Goal: Complete application form

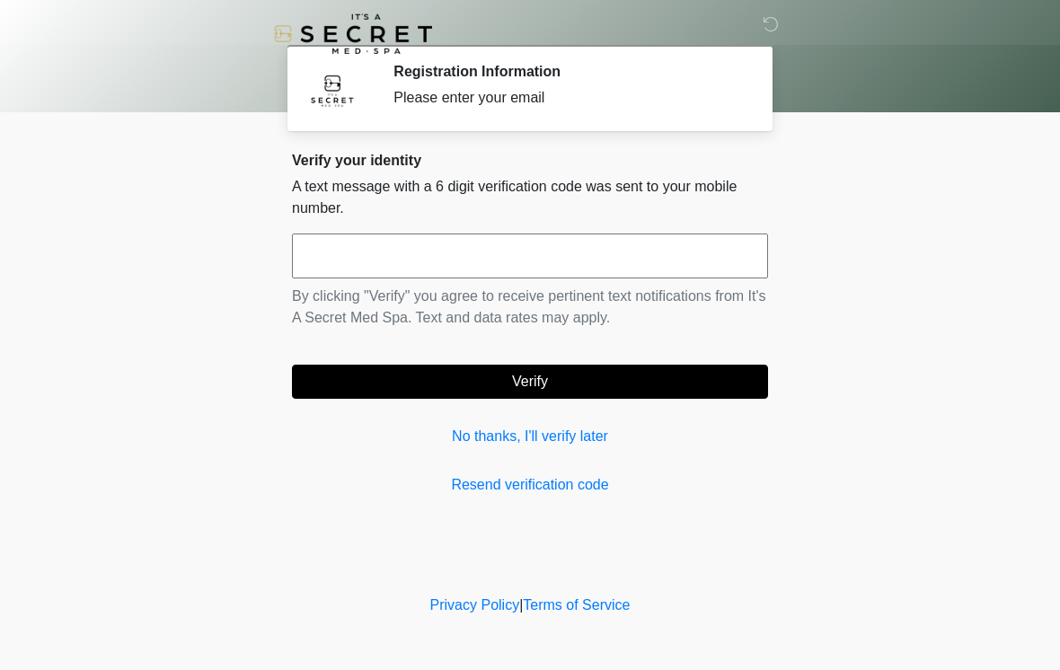
click at [679, 277] on input "text" at bounding box center [530, 256] width 476 height 45
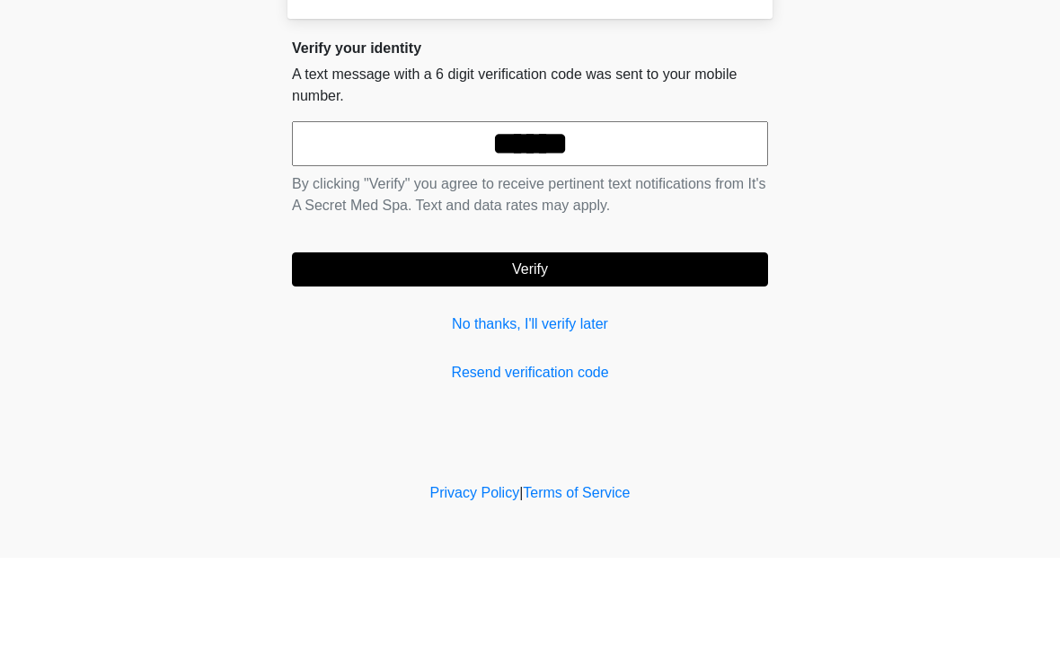
type input "******"
click at [699, 365] on button "Verify" at bounding box center [530, 382] width 476 height 34
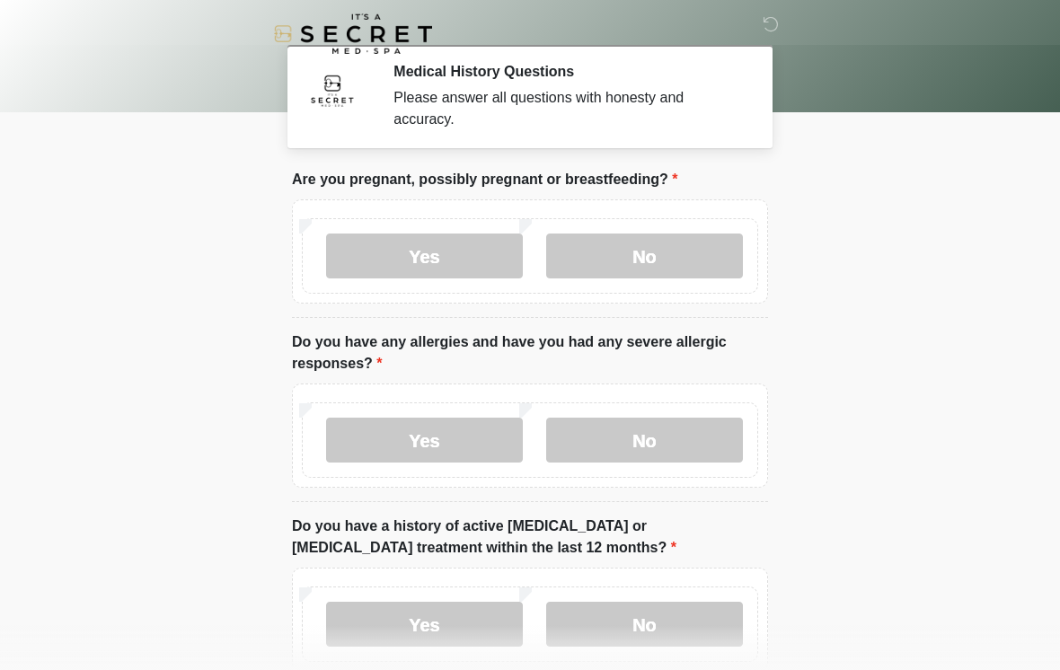
click at [712, 265] on label "No" at bounding box center [644, 256] width 197 height 45
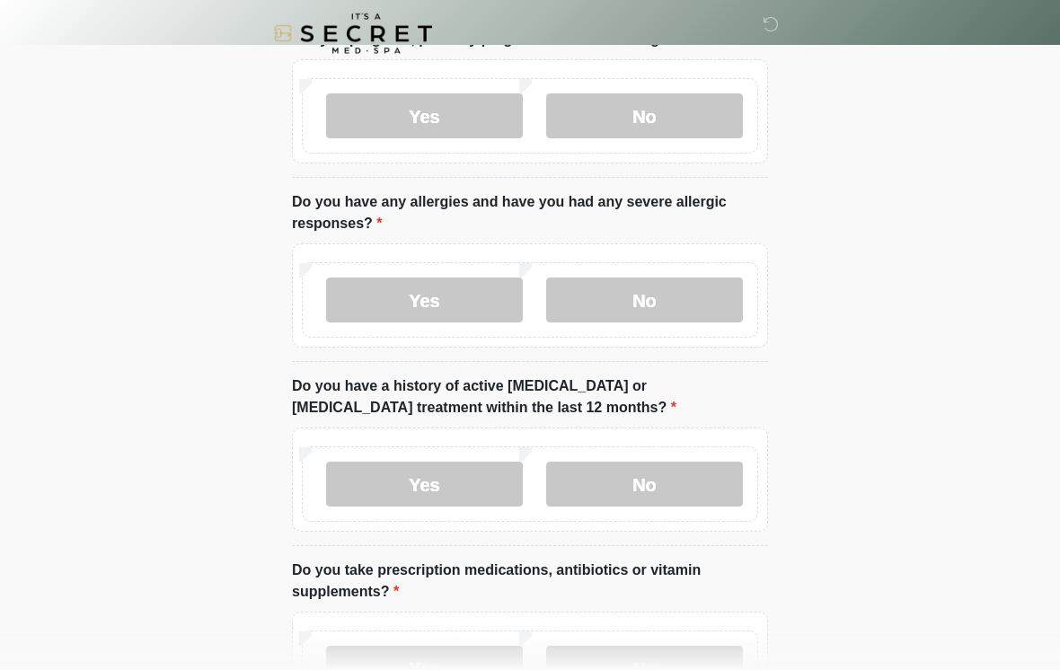
scroll to position [175, 0]
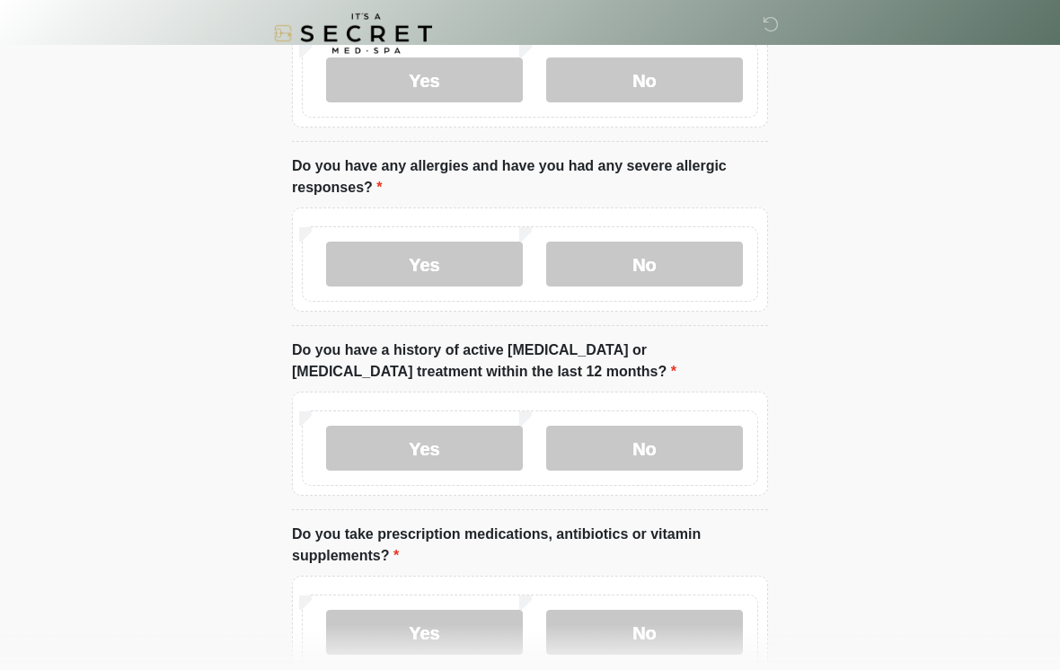
click at [712, 274] on label "No" at bounding box center [644, 265] width 197 height 45
click at [680, 452] on label "No" at bounding box center [644, 448] width 197 height 45
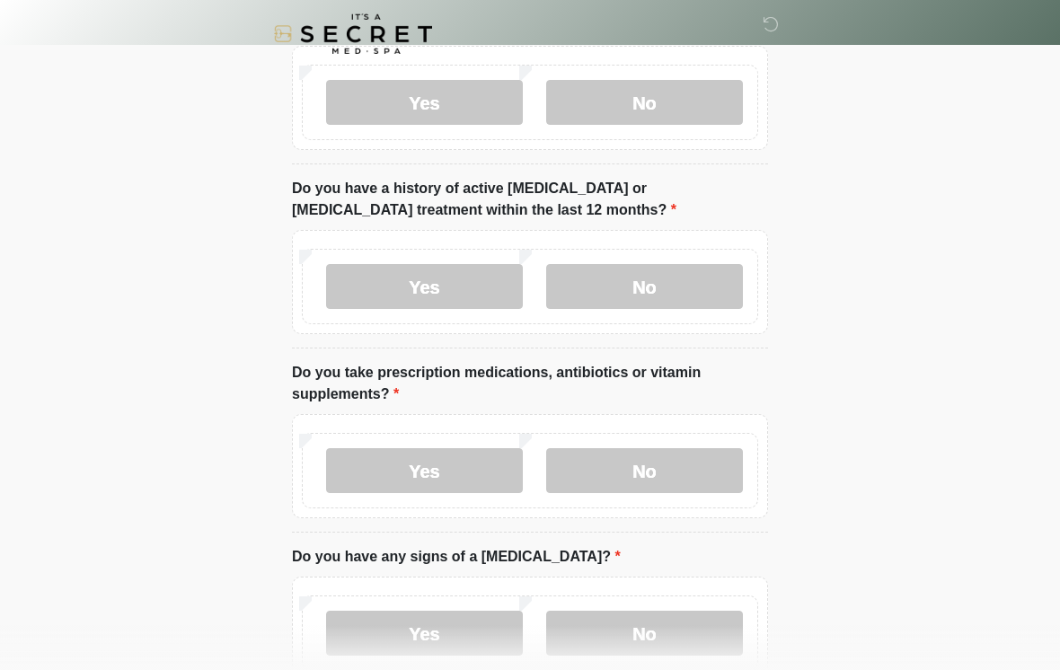
scroll to position [340, 0]
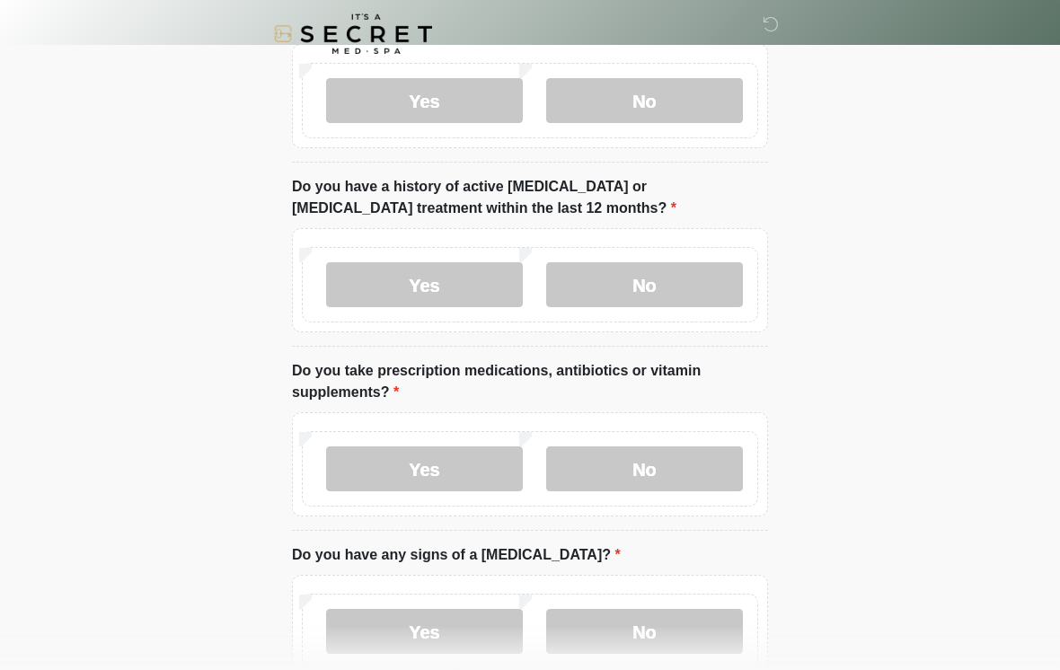
click at [489, 472] on label "Yes" at bounding box center [424, 468] width 197 height 45
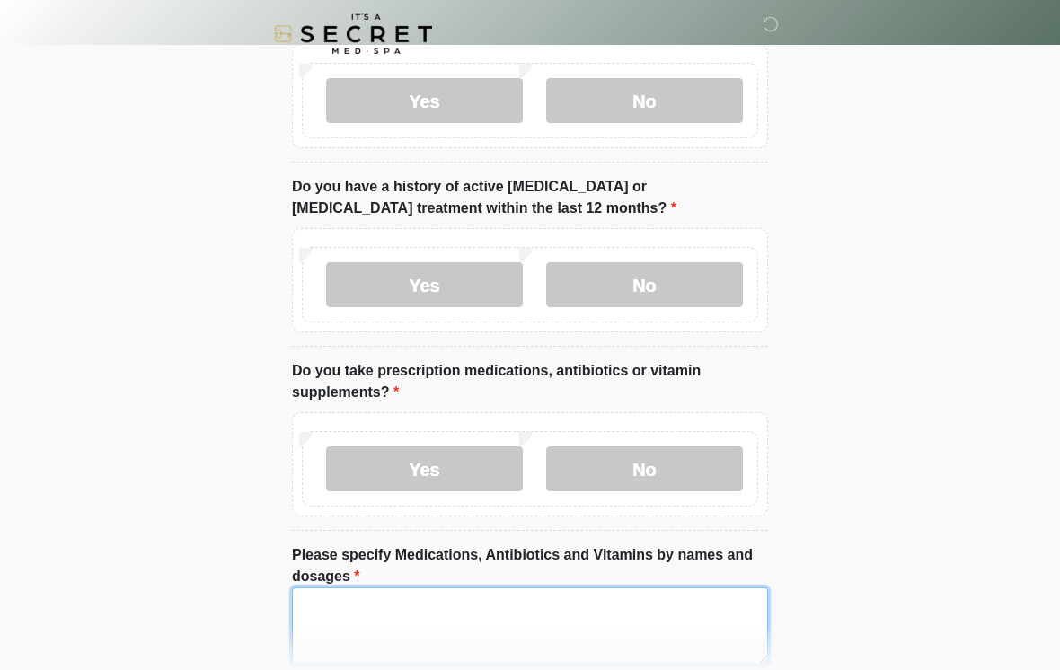
click at [648, 624] on textarea "Please specify Medications, Antibiotics and Vitamins by names and dosages" at bounding box center [530, 625] width 476 height 77
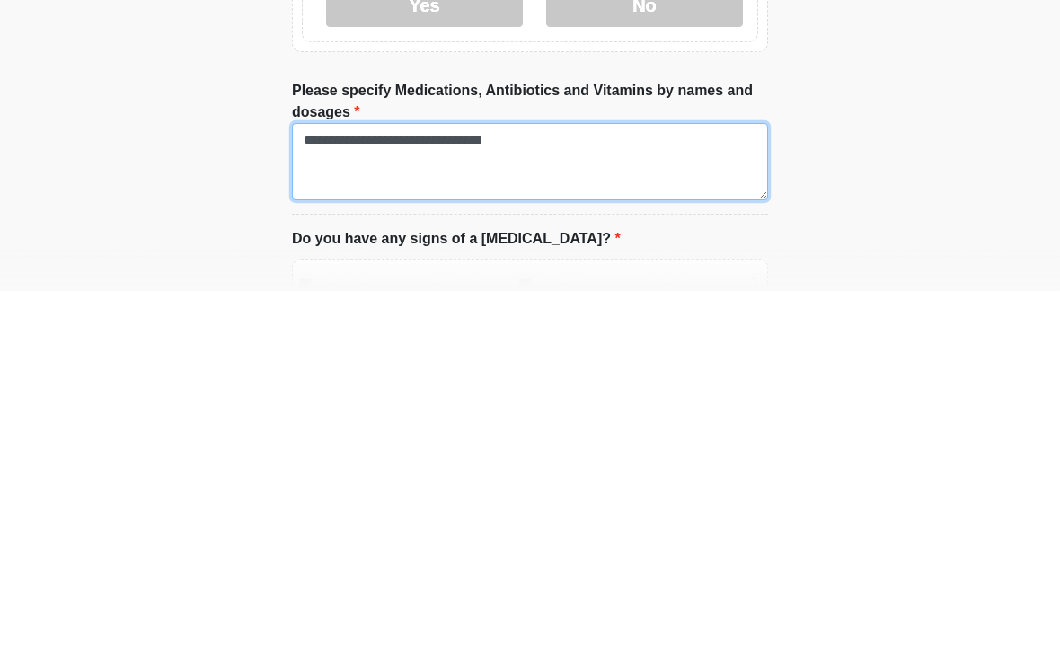
click at [545, 502] on textarea "**********" at bounding box center [530, 540] width 476 height 77
click at [466, 502] on textarea "**********" at bounding box center [530, 540] width 476 height 77
click at [564, 502] on textarea "**********" at bounding box center [530, 540] width 476 height 77
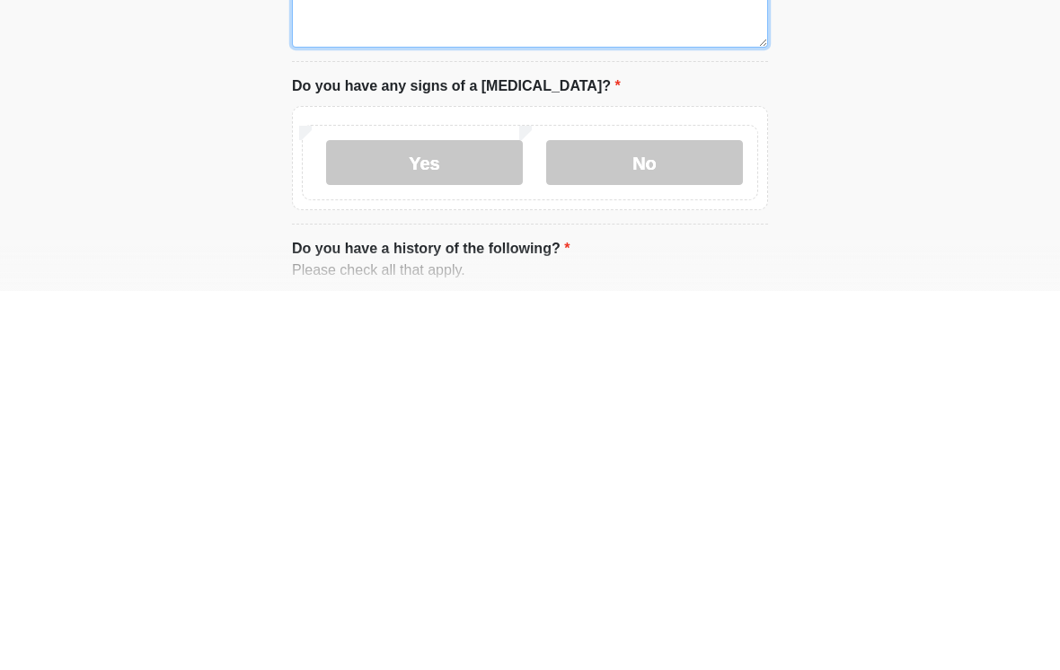
scroll to position [578, 0]
type textarea "**********"
click at [611, 518] on label "No" at bounding box center [644, 540] width 197 height 45
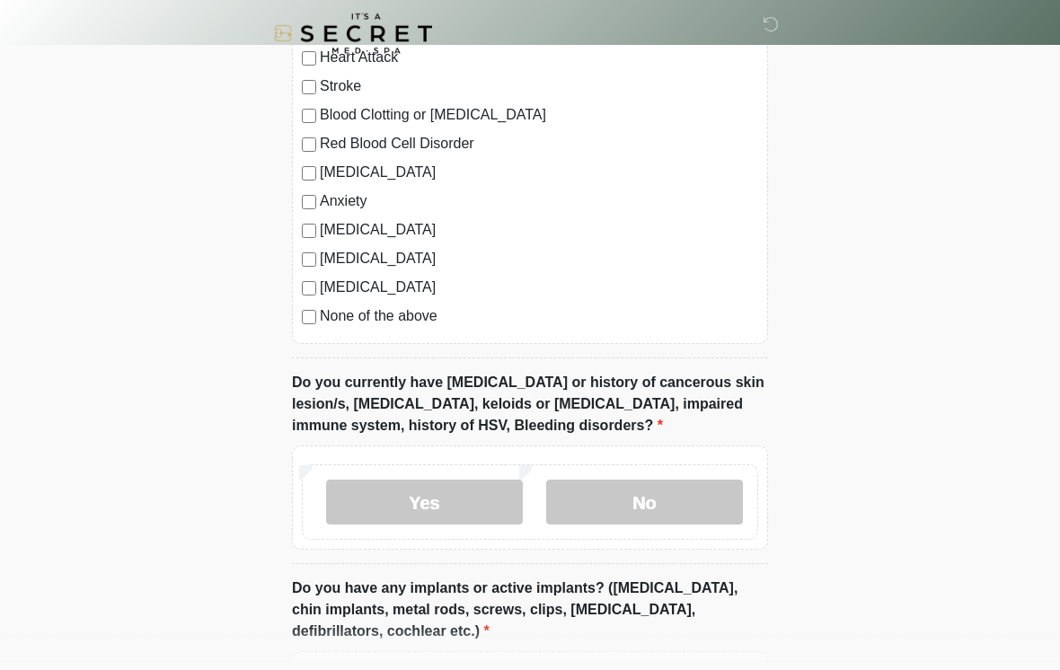
scroll to position [1267, 0]
click at [663, 498] on label "No" at bounding box center [644, 502] width 197 height 45
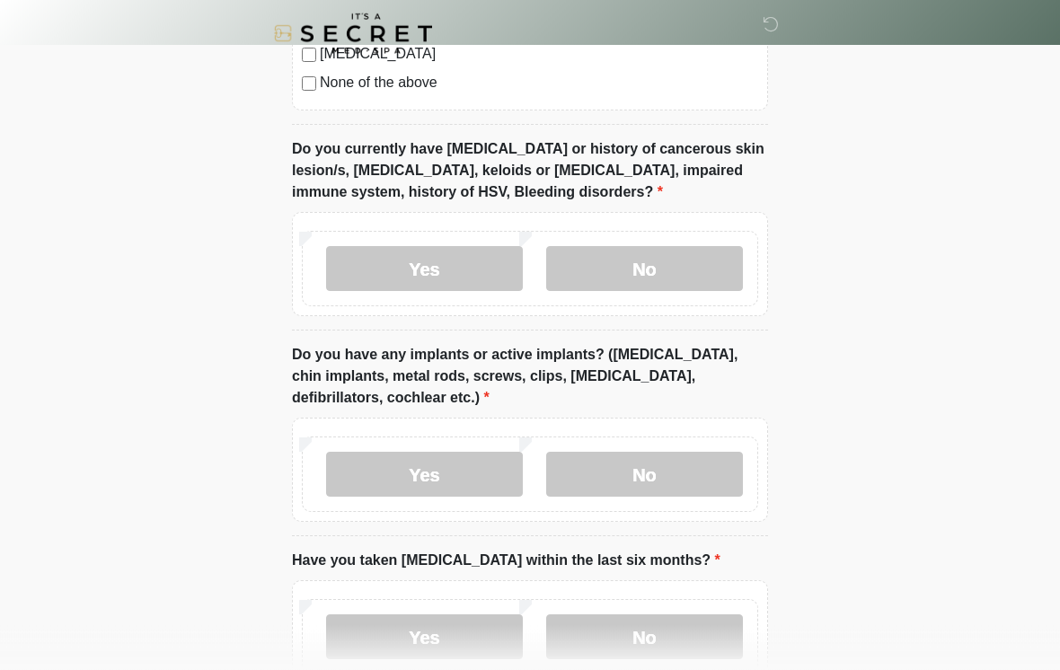
scroll to position [1501, 0]
click at [668, 474] on label "No" at bounding box center [644, 474] width 197 height 45
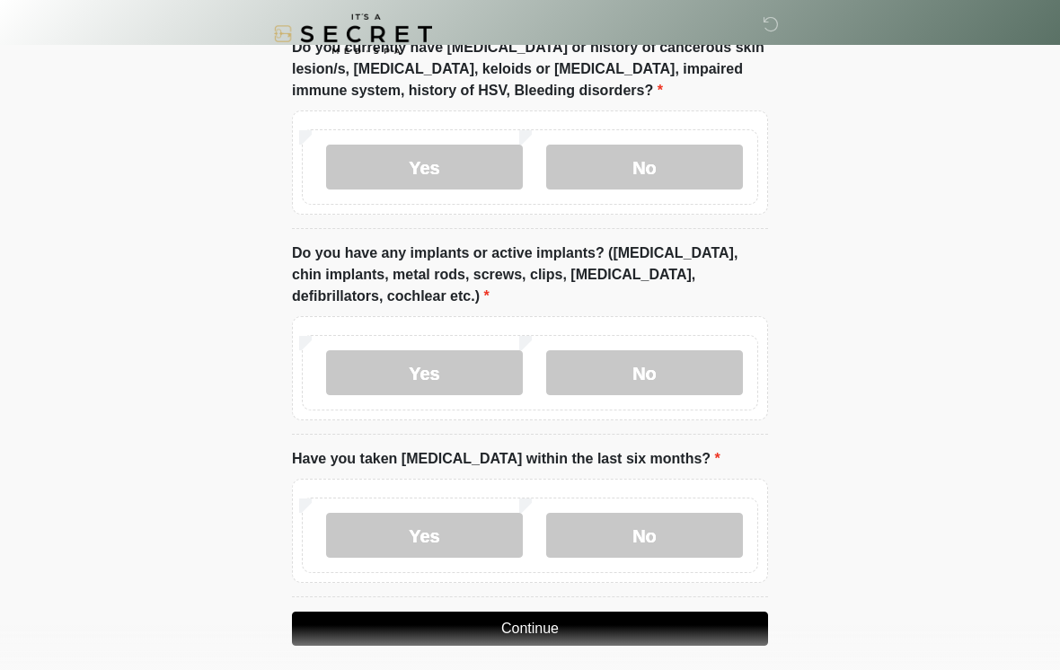
scroll to position [1643, 0]
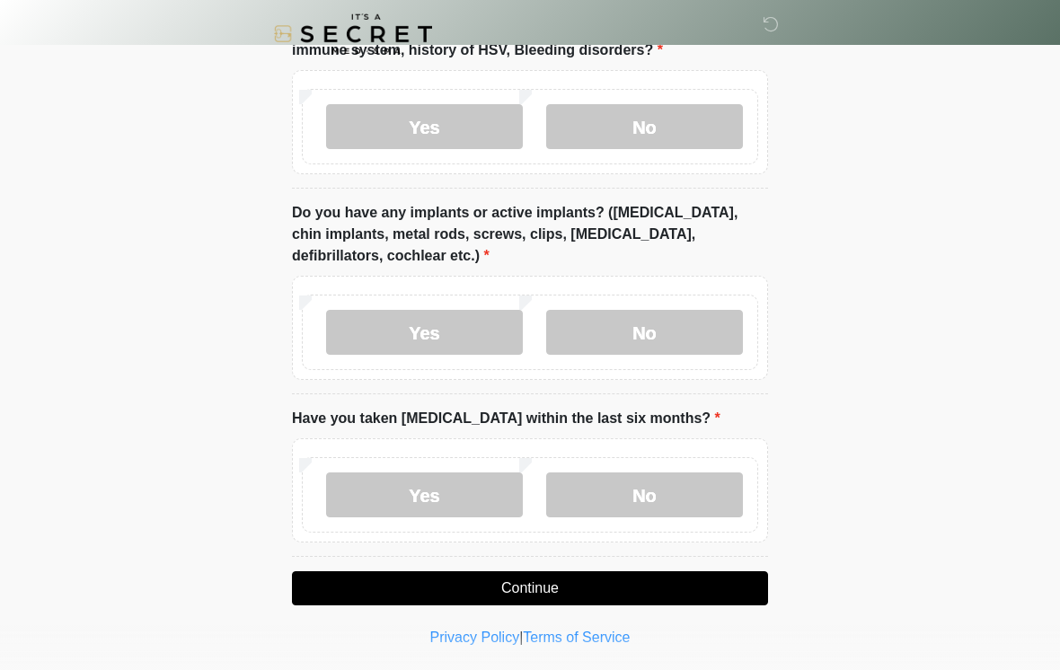
click at [662, 493] on label "No" at bounding box center [644, 494] width 197 height 45
click at [576, 593] on button "Continue" at bounding box center [530, 588] width 476 height 34
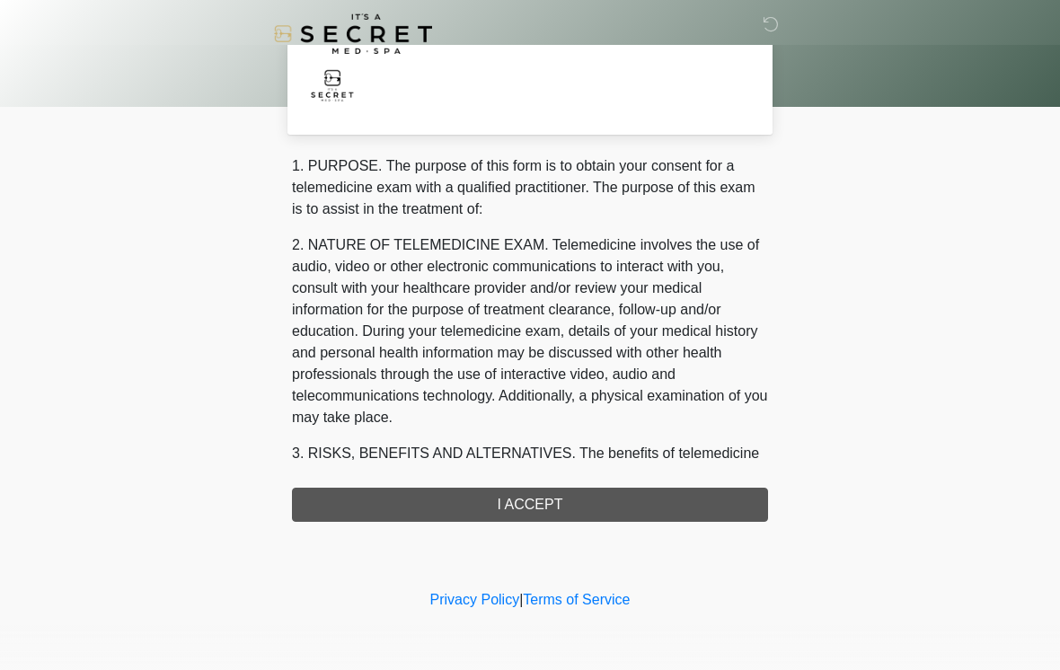
scroll to position [0, 0]
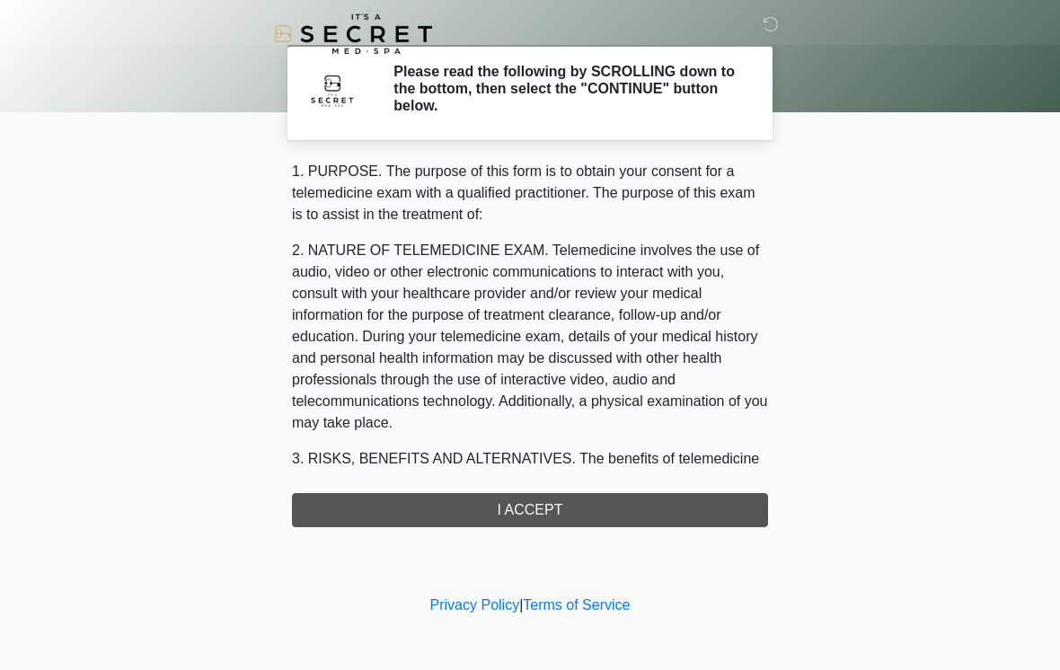
click at [622, 517] on div "1. PURPOSE. The purpose of this form is to obtain your consent for a telemedici…" at bounding box center [530, 344] width 476 height 366
click at [615, 513] on div "1. PURPOSE. The purpose of this form is to obtain your consent for a telemedici…" at bounding box center [530, 344] width 476 height 366
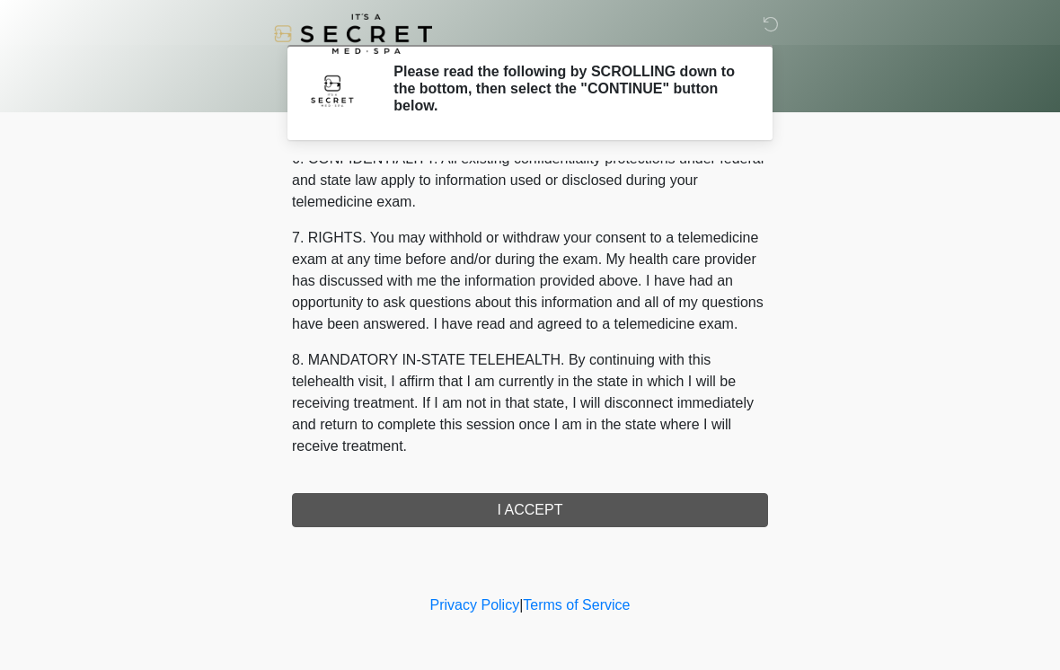
scroll to position [731, 0]
click at [551, 517] on button "I ACCEPT" at bounding box center [530, 510] width 476 height 34
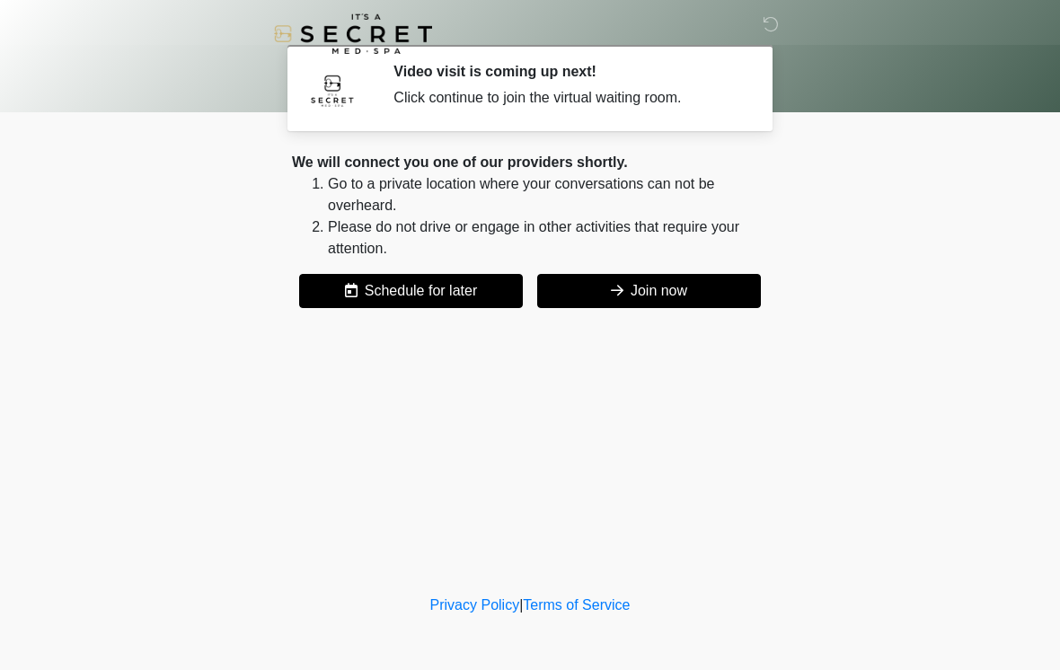
click at [646, 292] on button "Join now" at bounding box center [649, 291] width 224 height 34
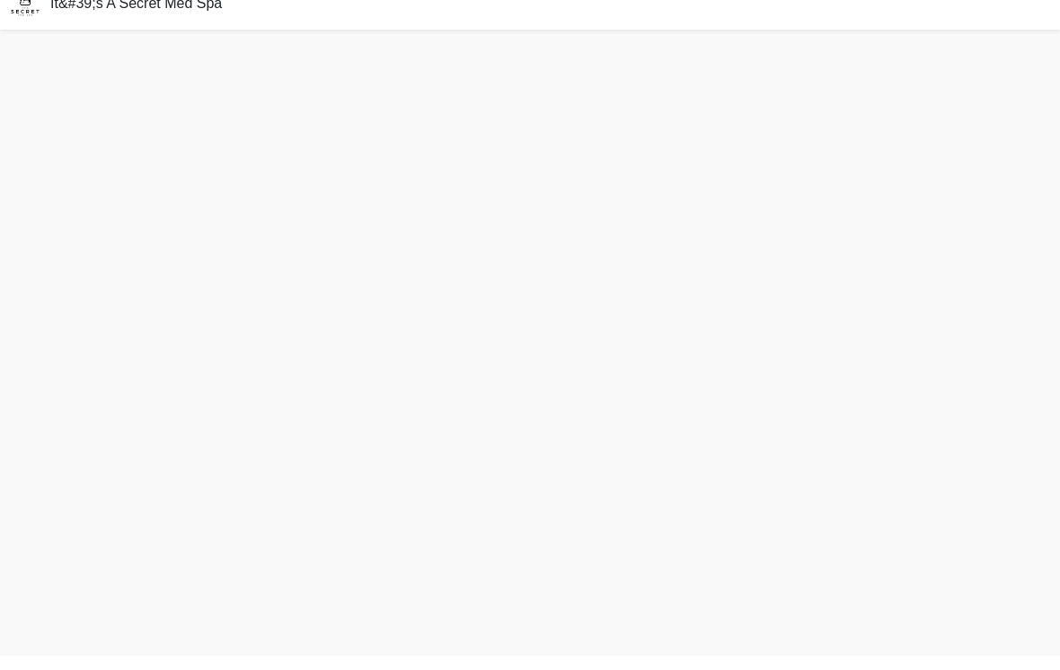
scroll to position [5, 0]
